Goal: Check status: Check status

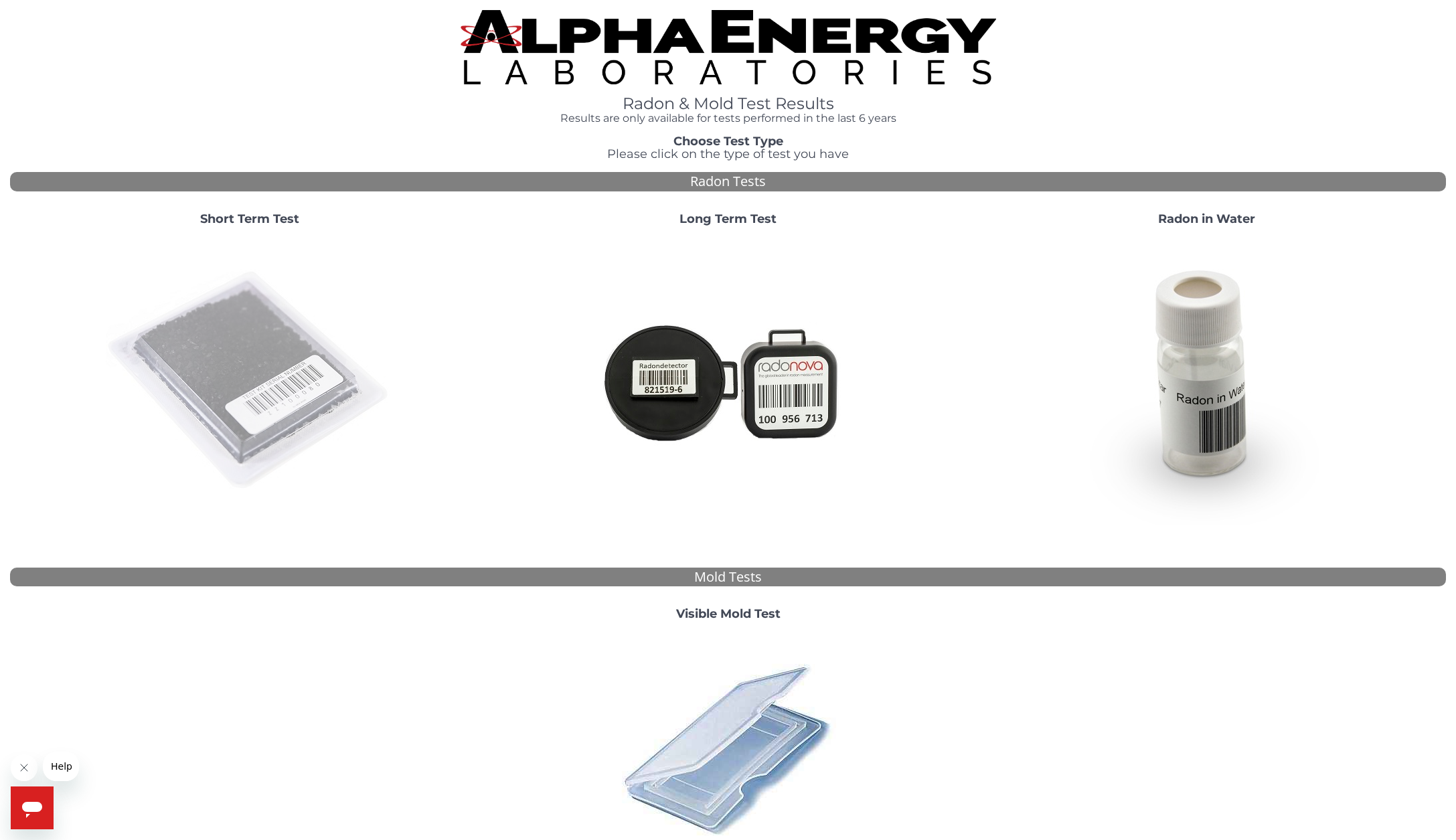
click at [251, 387] on img at bounding box center [250, 381] width 288 height 288
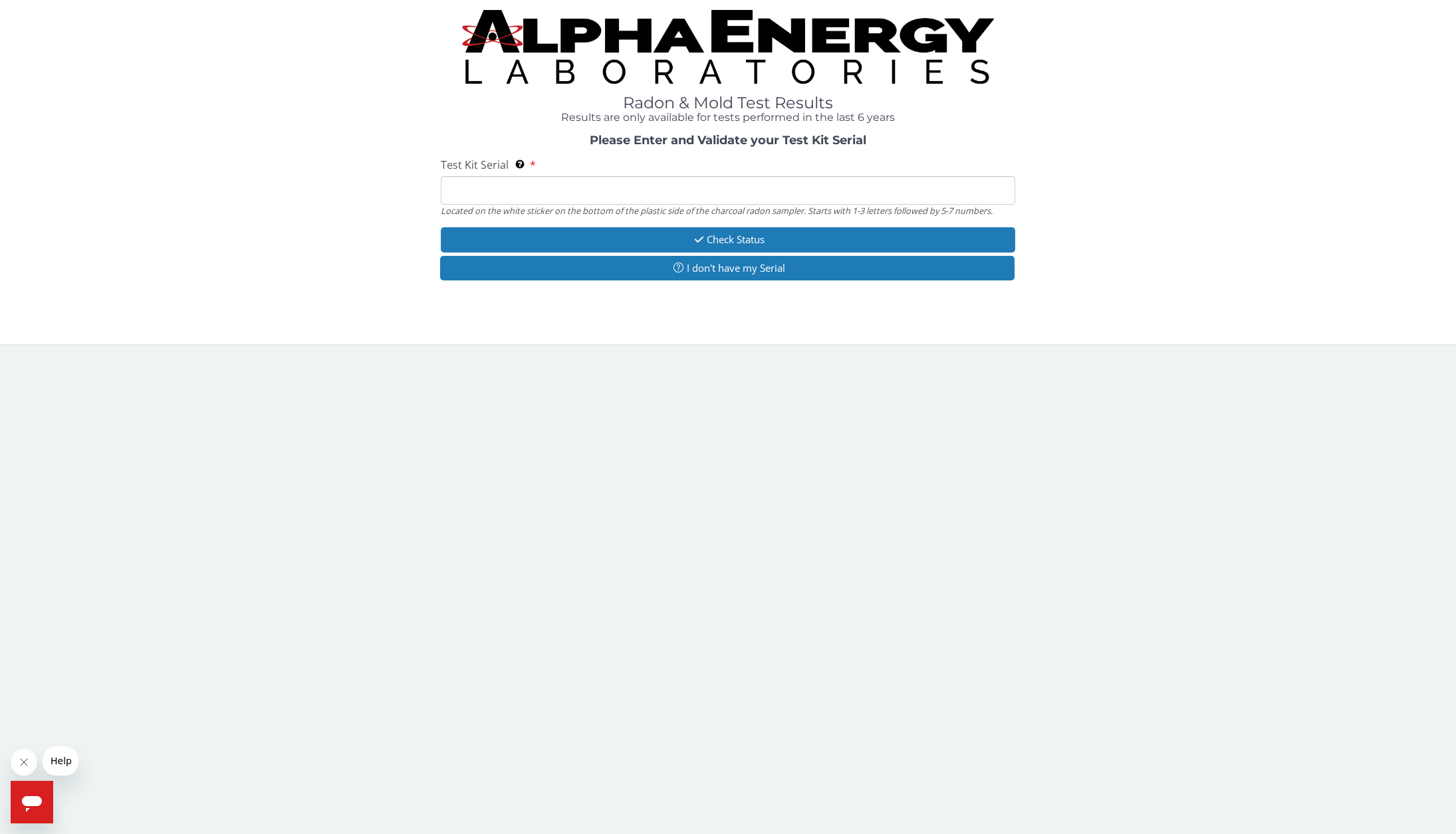
click at [505, 194] on input "Test Kit Serial Located on the white sticker on the bottom of the plastic side …" at bounding box center [728, 190] width 574 height 29
paste input "AA765119"
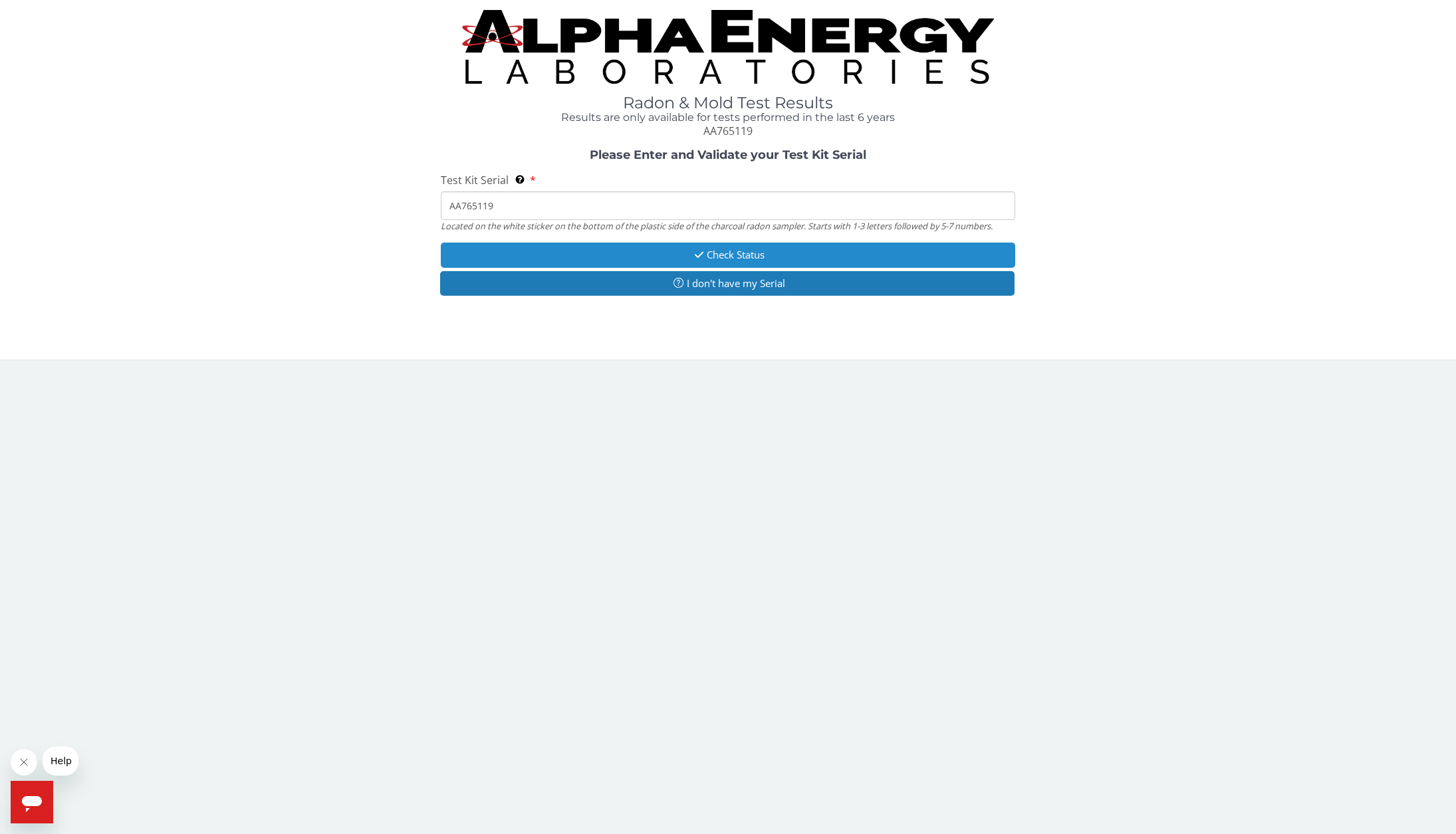
type input "AA765119"
click at [756, 252] on button "Check Status" at bounding box center [728, 254] width 574 height 24
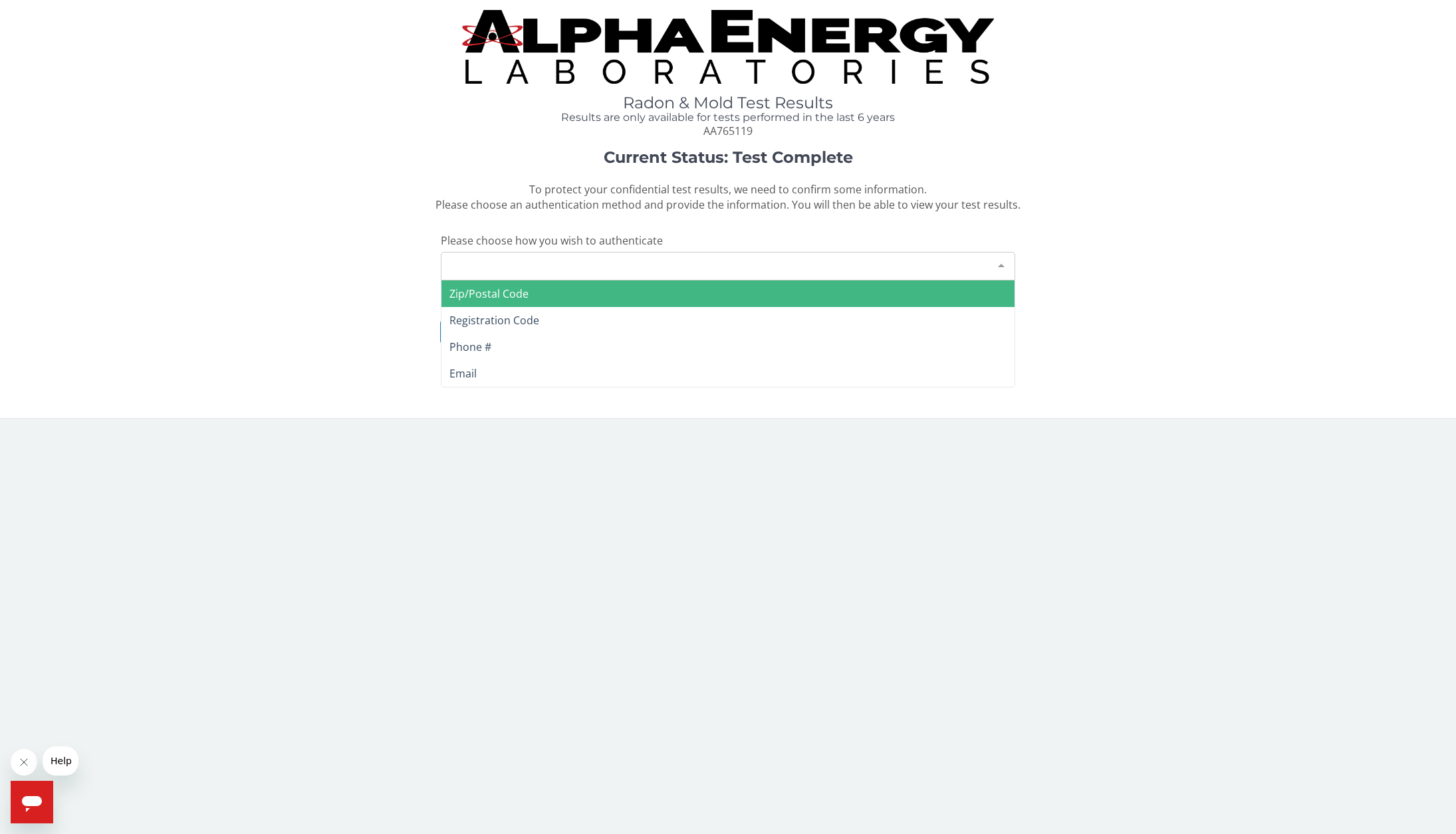
click at [679, 261] on div "Please make a selection" at bounding box center [728, 266] width 574 height 29
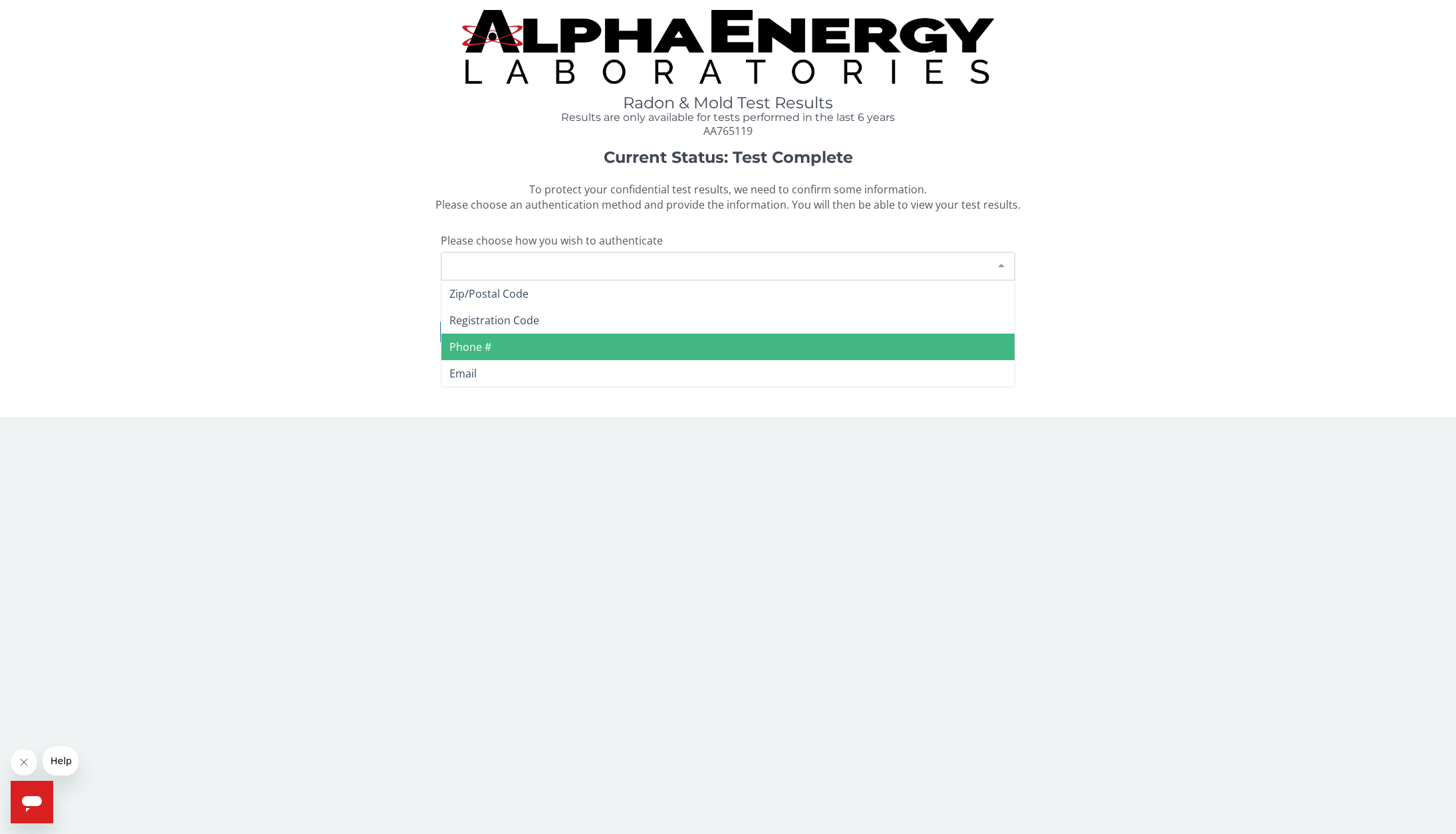
click at [688, 340] on span "Phone #" at bounding box center [728, 347] width 573 height 26
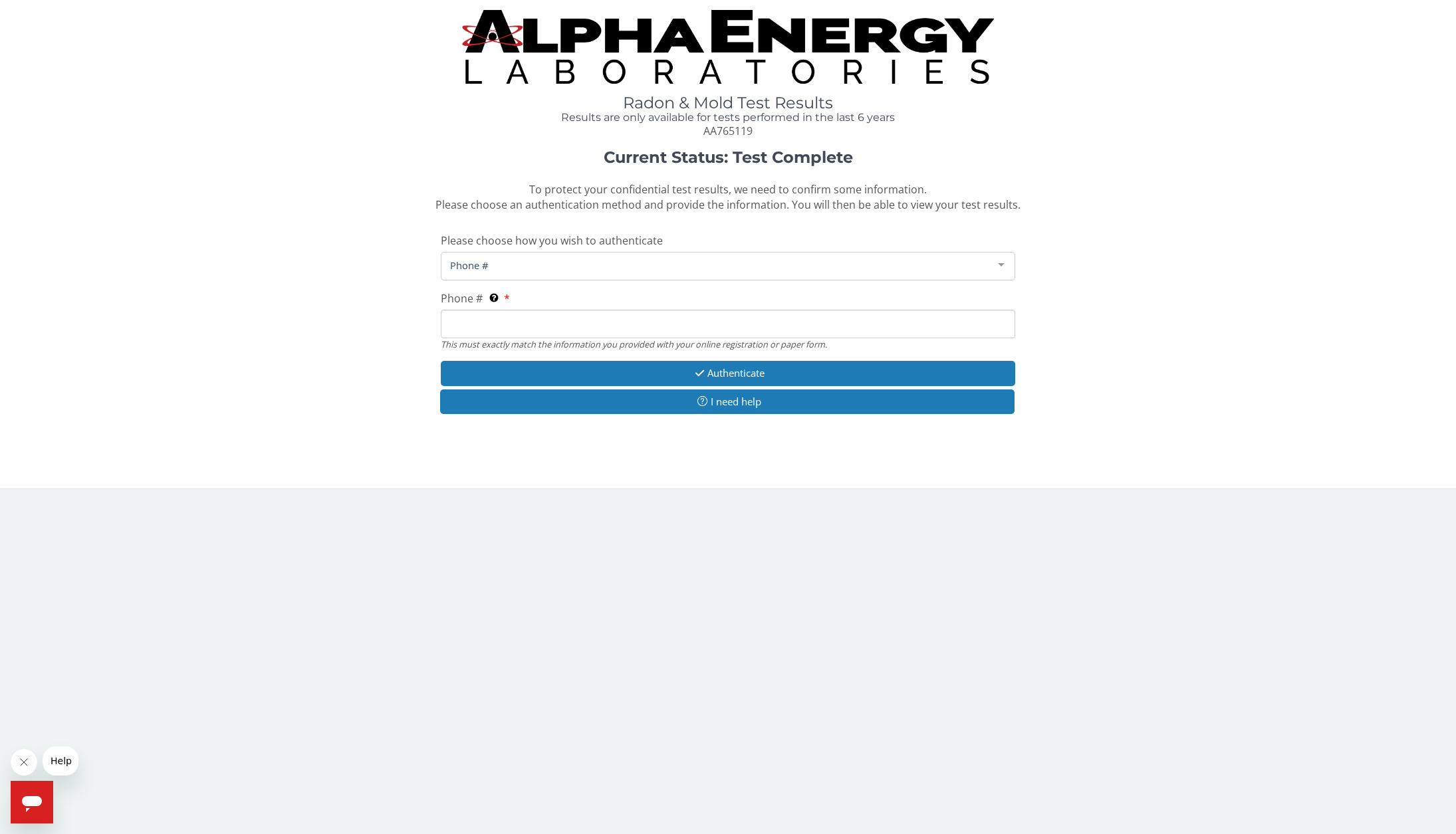
click at [560, 323] on input "Phone # This must exactly match the information you provided with your online r…" at bounding box center [728, 324] width 574 height 29
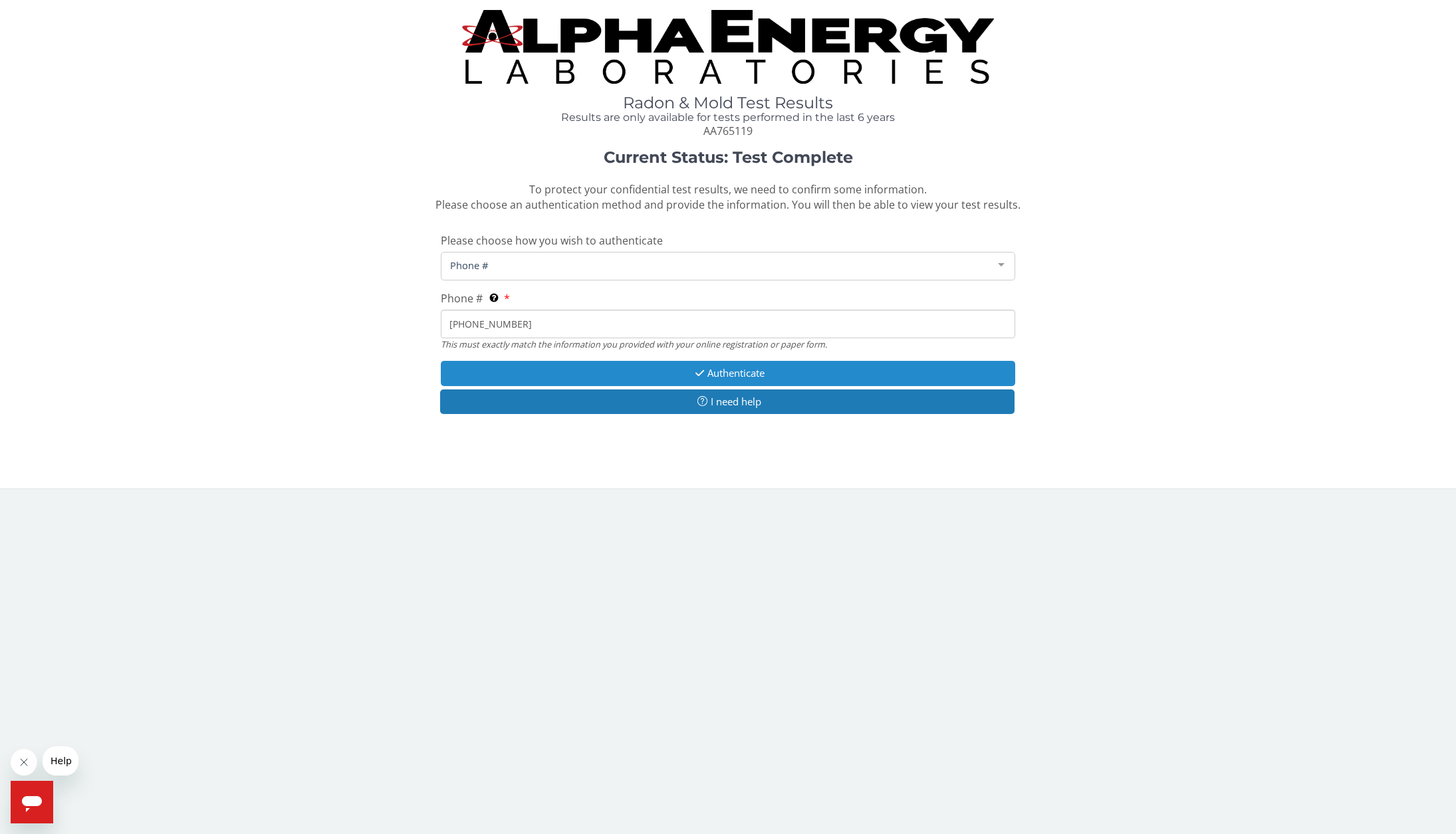
type input "[PHONE_NUMBER]"
click at [734, 371] on button "Authenticate" at bounding box center [728, 373] width 574 height 24
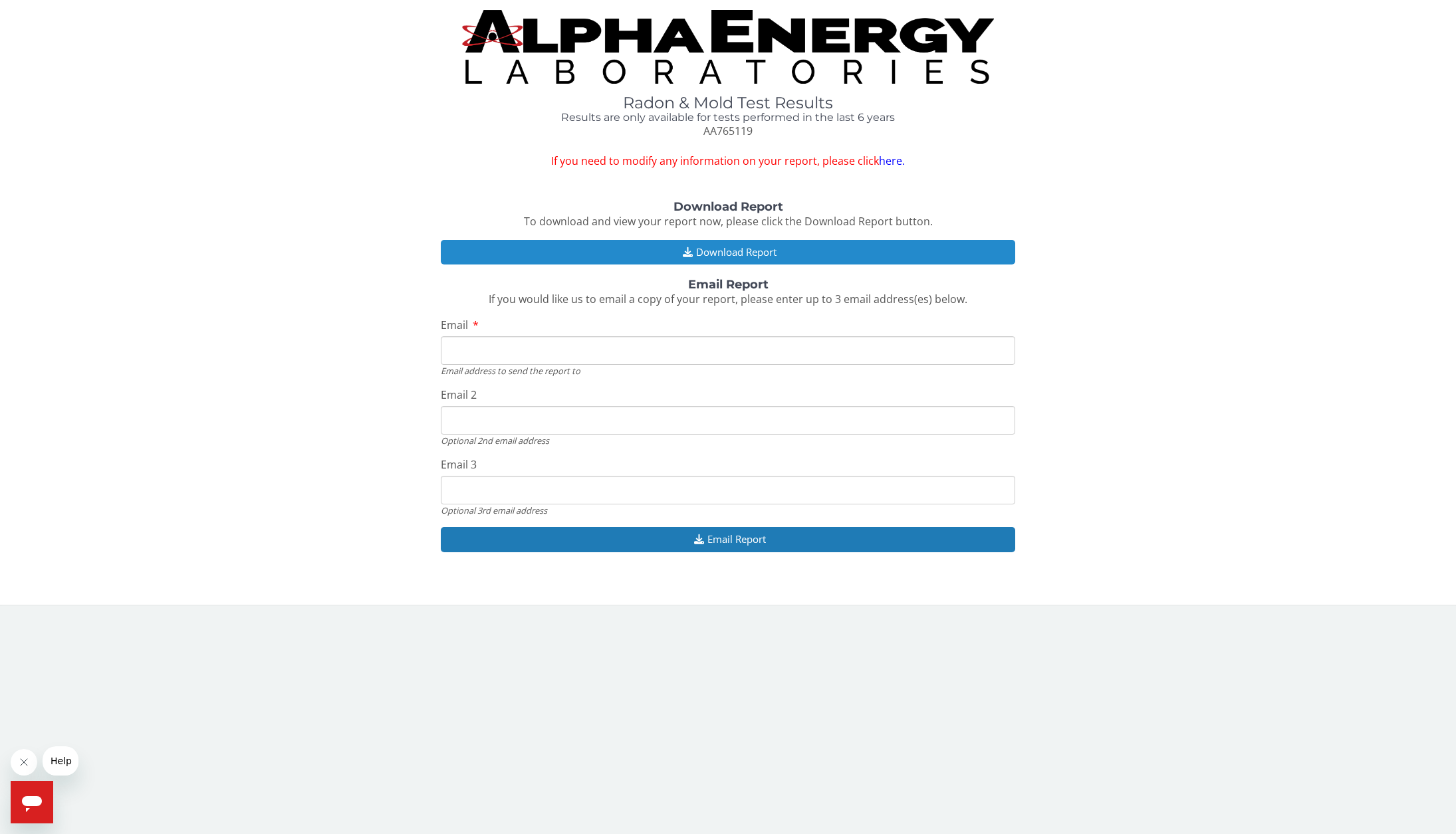
click at [719, 250] on button "Download Report" at bounding box center [728, 252] width 574 height 24
